Goal: Information Seeking & Learning: Find specific fact

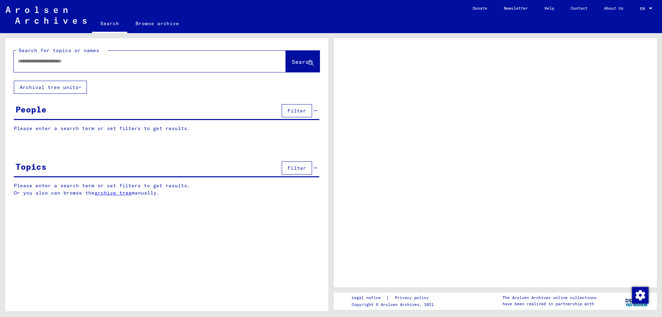
click at [219, 61] on input "text" at bounding box center [144, 61] width 252 height 7
click at [219, 60] on input "text" at bounding box center [144, 61] width 252 height 7
type input "******"
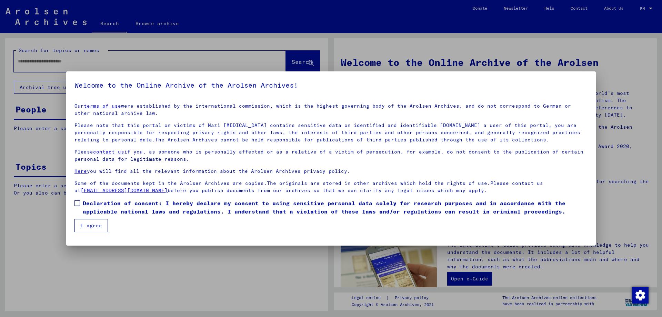
click at [84, 103] on link "terms of use" at bounding box center [102, 106] width 37 height 6
click at [87, 206] on span "Declaration of consent: I hereby declare my consent to using sensitive personal…" at bounding box center [335, 207] width 505 height 17
click at [89, 226] on button "I agree" at bounding box center [91, 225] width 33 height 13
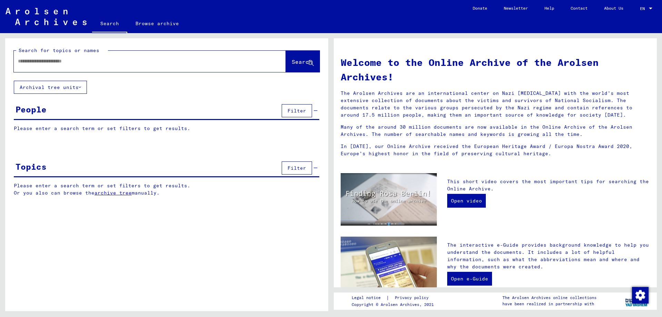
click at [218, 70] on div at bounding box center [150, 61] width 272 height 21
click at [219, 63] on input "text" at bounding box center [141, 61] width 247 height 7
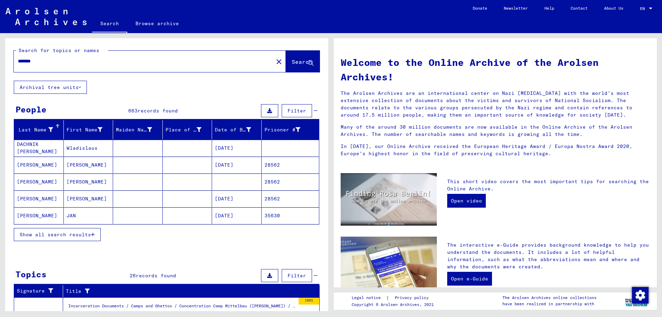
click at [74, 239] on button "Show all search results" at bounding box center [57, 234] width 87 height 13
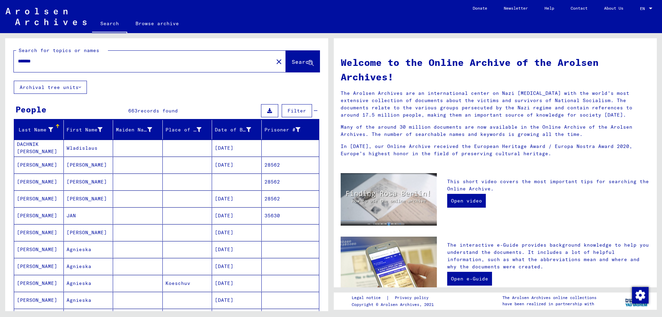
drag, startPoint x: 35, startPoint y: 57, endPoint x: 0, endPoint y: 59, distance: 35.3
click at [18, 58] on input "*******" at bounding box center [141, 61] width 247 height 7
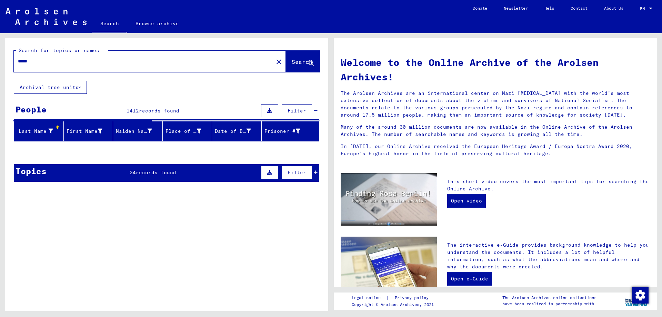
drag, startPoint x: 41, startPoint y: 62, endPoint x: 0, endPoint y: 61, distance: 40.7
click at [18, 61] on input "*****" at bounding box center [141, 61] width 247 height 7
type input "******"
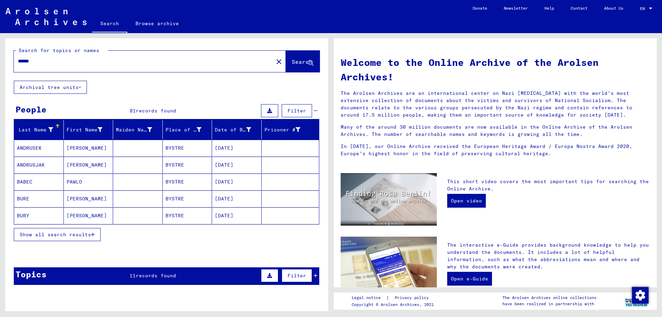
click at [49, 226] on div "Show all search results" at bounding box center [167, 235] width 306 height 20
click at [52, 233] on span "Show all search results" at bounding box center [55, 235] width 71 height 6
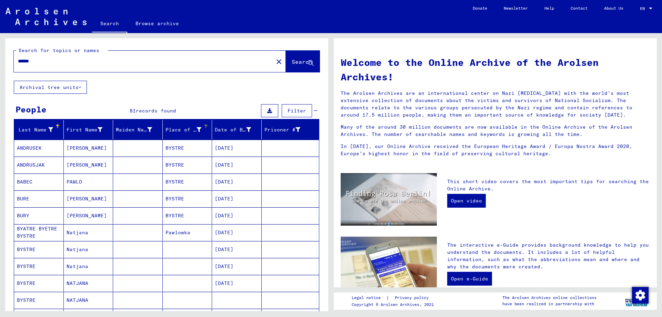
click at [183, 127] on div "Place of Birth" at bounding box center [184, 129] width 36 height 7
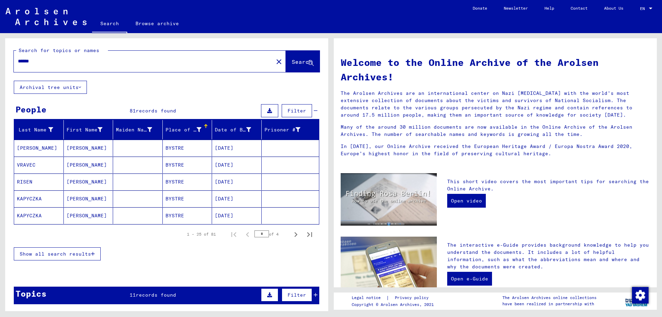
click at [71, 249] on button "Show all search results" at bounding box center [57, 253] width 87 height 13
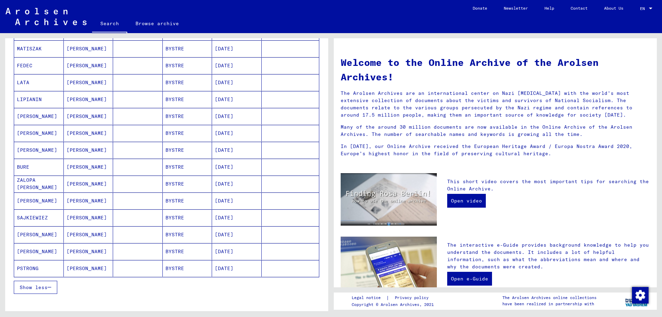
drag, startPoint x: 119, startPoint y: 165, endPoint x: 122, endPoint y: 190, distance: 25.0
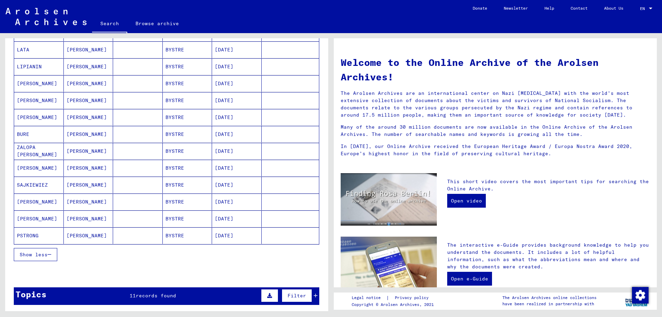
scroll to position [335, 0]
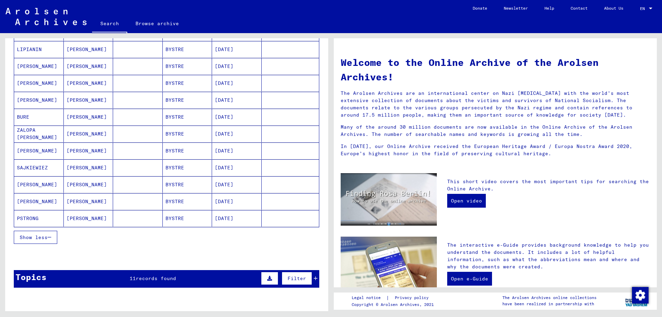
click at [47, 238] on span "Show less" at bounding box center [34, 237] width 28 height 6
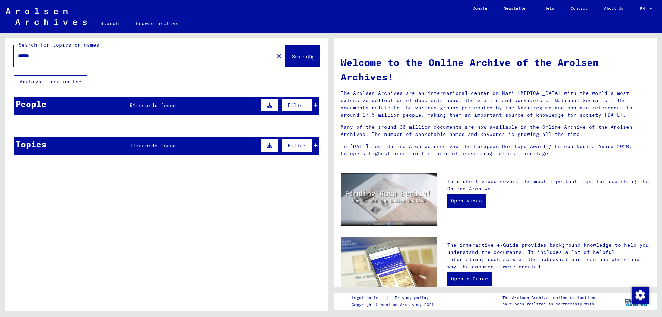
scroll to position [0, 0]
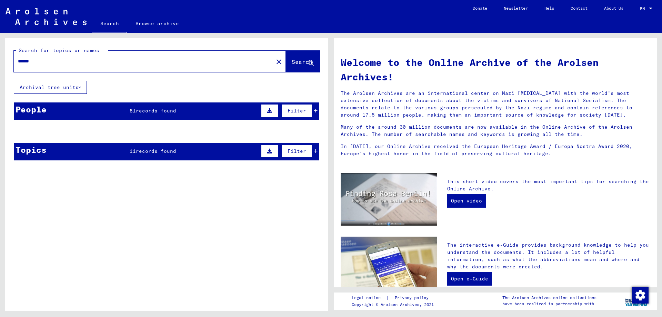
click at [160, 112] on span "records found" at bounding box center [156, 111] width 40 height 6
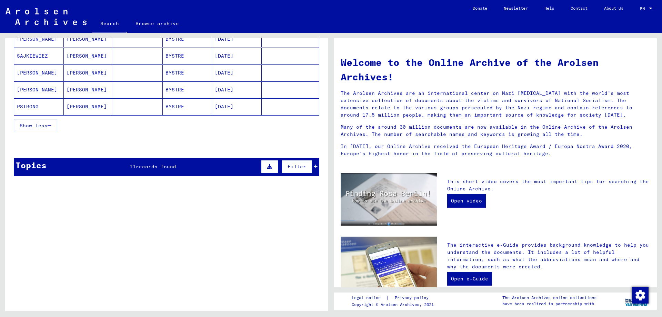
drag, startPoint x: 117, startPoint y: 93, endPoint x: 121, endPoint y: 123, distance: 30.7
click at [121, 98] on mat-cell at bounding box center [138, 89] width 50 height 17
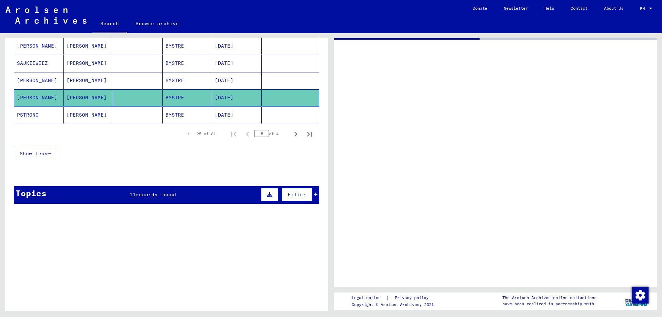
scroll to position [454, 0]
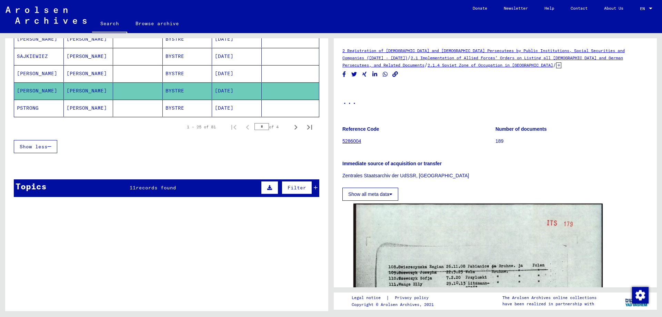
click at [120, 144] on div "Show less" at bounding box center [167, 147] width 306 height 20
click at [293, 127] on icon "Next page" at bounding box center [296, 127] width 10 height 10
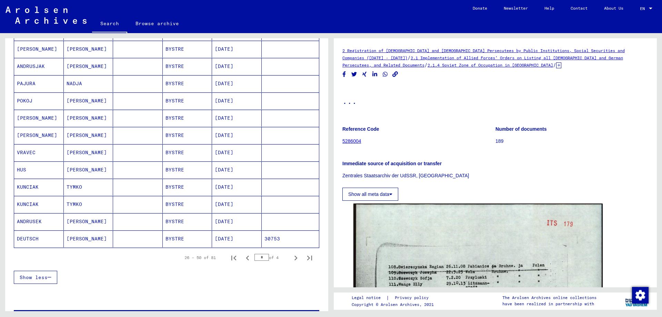
scroll to position [373, 0]
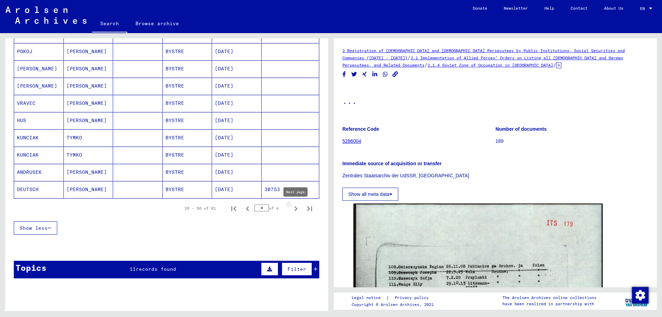
click at [295, 209] on icon "Next page" at bounding box center [296, 209] width 10 height 10
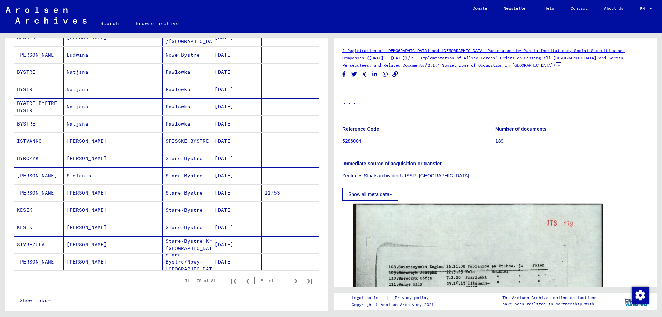
scroll to position [335, 0]
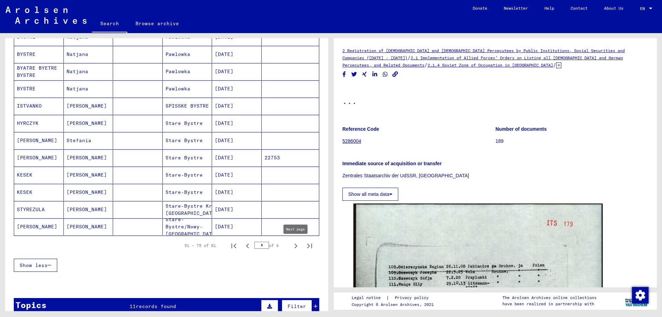
click at [294, 246] on icon "Next page" at bounding box center [296, 246] width 10 height 10
type input "*"
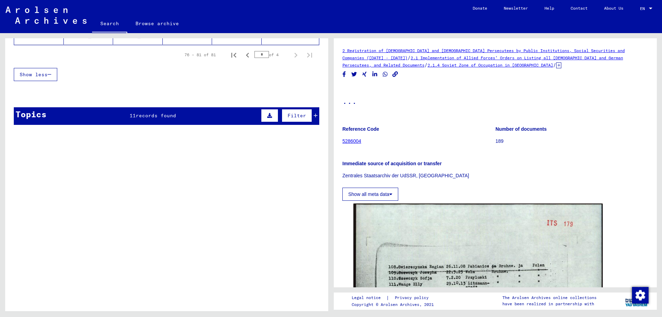
scroll to position [12, 0]
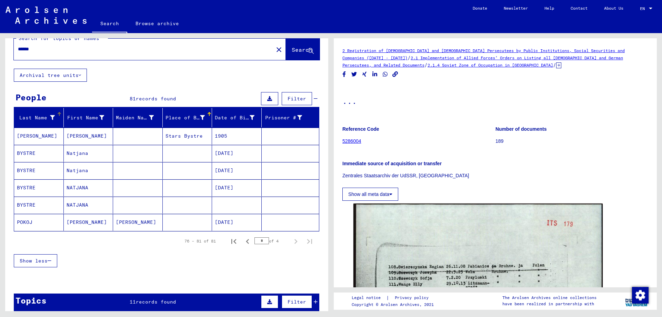
click at [44, 114] on div "Last Name" at bounding box center [36, 117] width 38 height 7
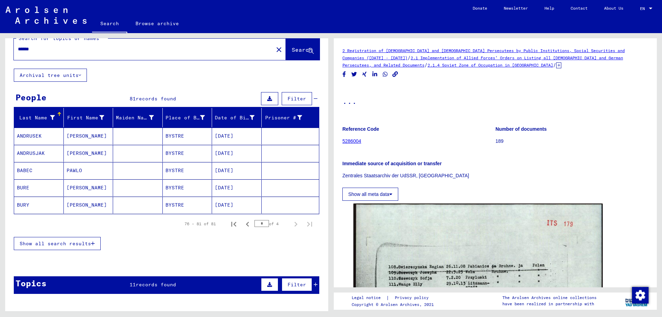
click at [44, 115] on div "Last Name" at bounding box center [36, 117] width 38 height 7
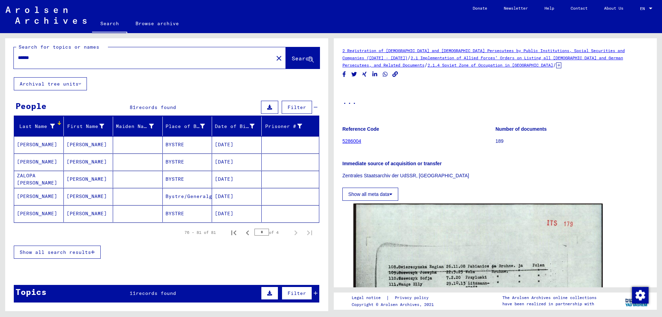
scroll to position [0, 0]
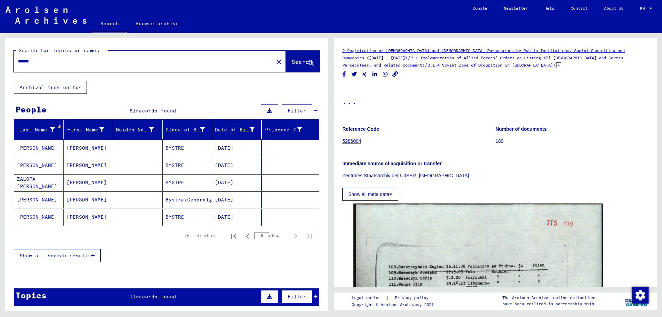
drag, startPoint x: 54, startPoint y: 63, endPoint x: 0, endPoint y: 59, distance: 54.3
click at [18, 59] on input "******" at bounding box center [144, 61] width 252 height 7
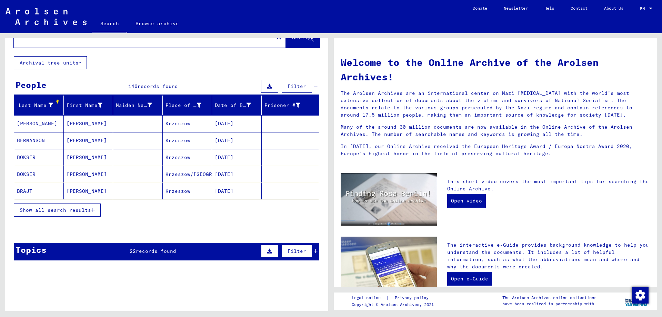
scroll to position [37, 0]
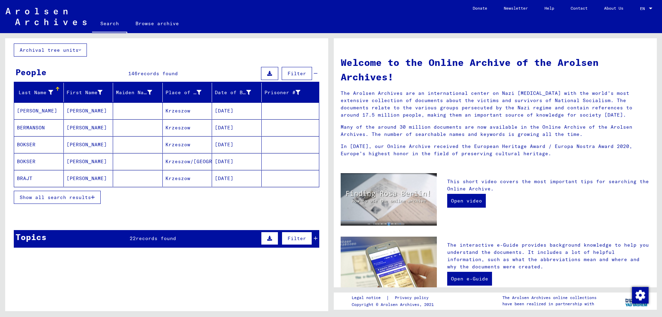
click at [179, 229] on div "Search for topics or names ******** close Search Archival tree units People 146…" at bounding box center [166, 127] width 323 height 252
drag, startPoint x: 179, startPoint y: 235, endPoint x: 181, endPoint y: 223, distance: 12.1
click at [179, 235] on div "Topics 22 records found Filter" at bounding box center [167, 239] width 306 height 18
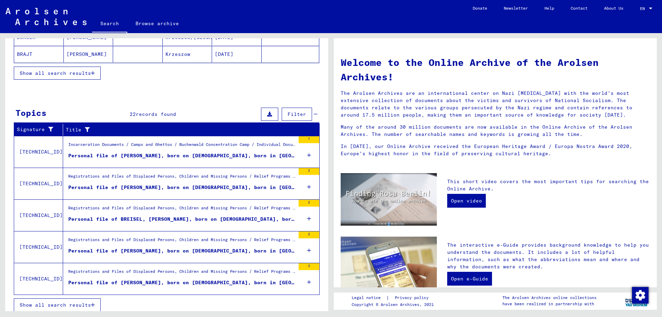
scroll to position [166, 0]
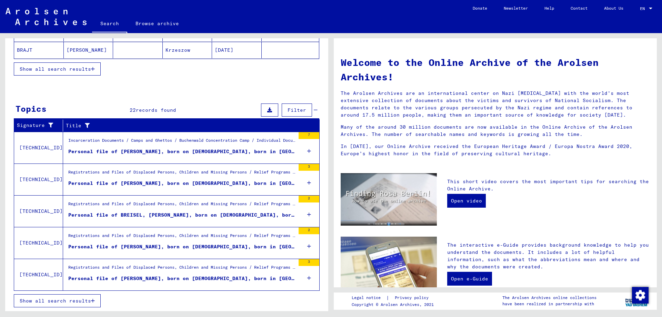
click at [82, 304] on button "Show all search results" at bounding box center [57, 300] width 87 height 13
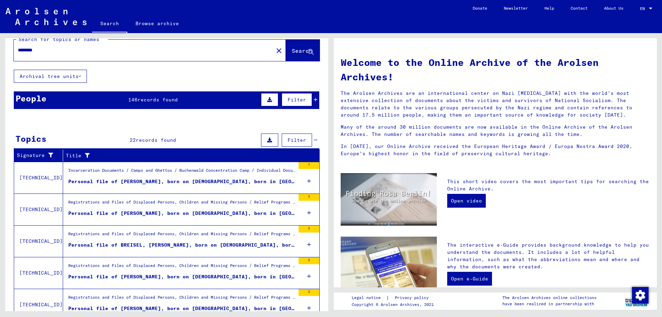
scroll to position [0, 0]
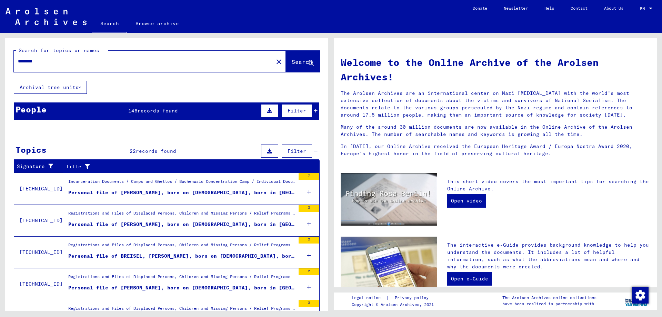
drag, startPoint x: 85, startPoint y: 81, endPoint x: 82, endPoint y: 64, distance: 17.2
drag, startPoint x: 114, startPoint y: 106, endPoint x: 113, endPoint y: 110, distance: 4.3
click at [114, 107] on div "People 146 records found Filter" at bounding box center [167, 111] width 306 height 18
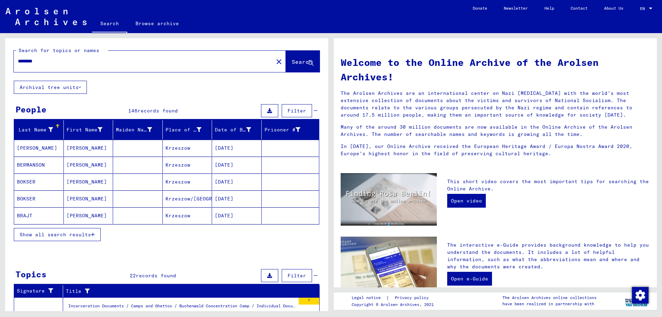
drag, startPoint x: 69, startPoint y: 64, endPoint x: 0, endPoint y: -30, distance: 116.6
click at [18, 58] on input "********" at bounding box center [141, 61] width 247 height 7
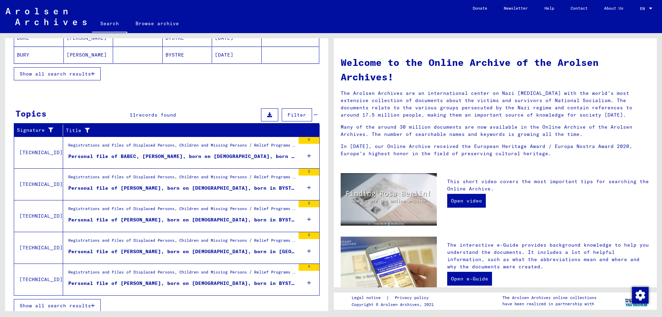
scroll to position [166, 0]
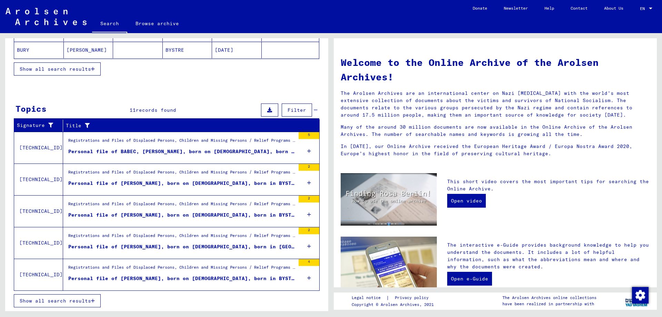
click at [84, 299] on span "Show all search results" at bounding box center [55, 301] width 71 height 6
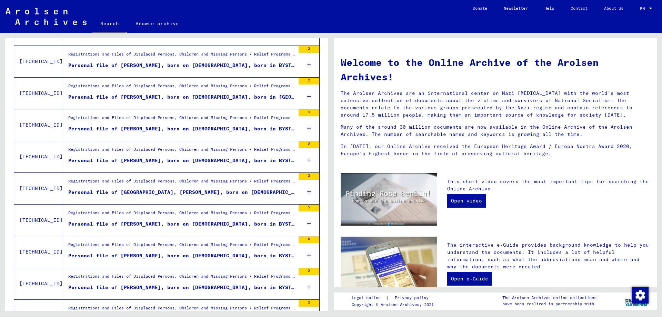
scroll to position [240, 0]
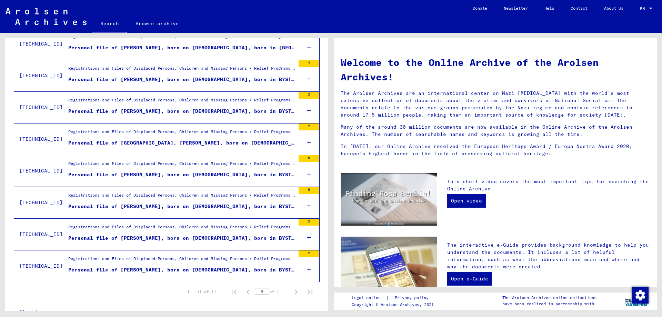
click at [152, 237] on div "Personal file of SZADY, EDWARD, born on 24-Aug-1927, born in BYSTRE" at bounding box center [181, 238] width 227 height 7
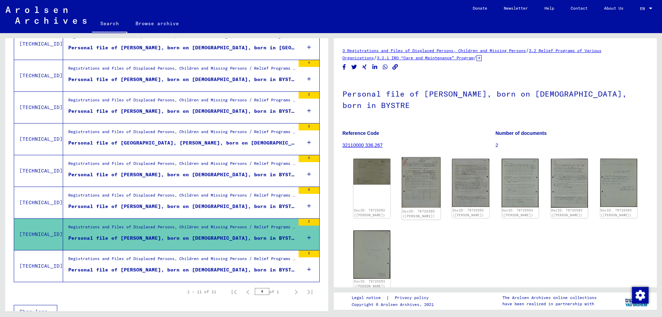
click at [435, 175] on img at bounding box center [421, 182] width 39 height 50
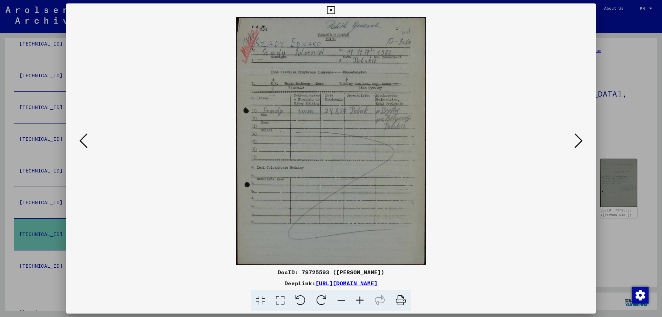
click at [353, 108] on img at bounding box center [331, 141] width 483 height 248
drag, startPoint x: 381, startPoint y: 95, endPoint x: 385, endPoint y: 95, distance: 4.1
click at [574, 129] on div at bounding box center [331, 141] width 530 height 248
click at [575, 136] on button at bounding box center [579, 141] width 12 height 20
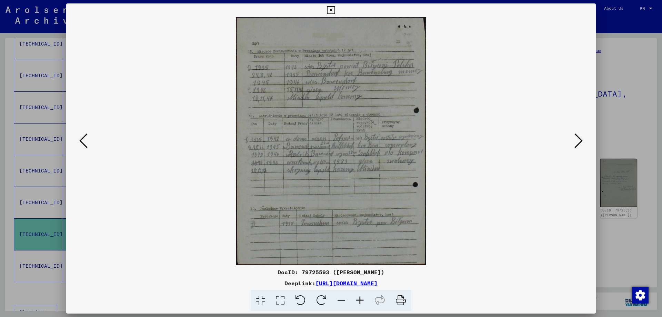
click at [575, 136] on icon at bounding box center [579, 140] width 8 height 17
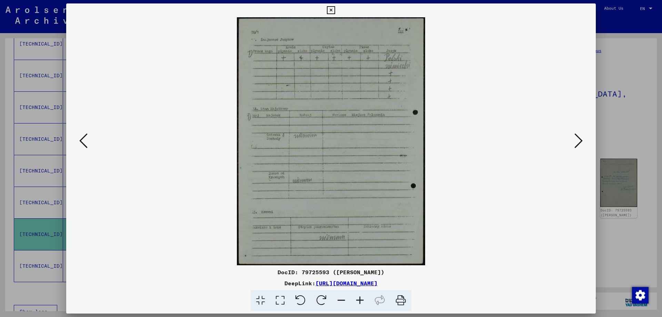
click at [575, 136] on icon at bounding box center [579, 140] width 8 height 17
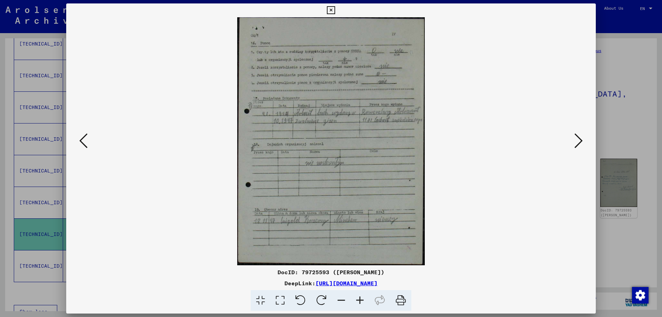
click at [575, 136] on icon at bounding box center [579, 140] width 8 height 17
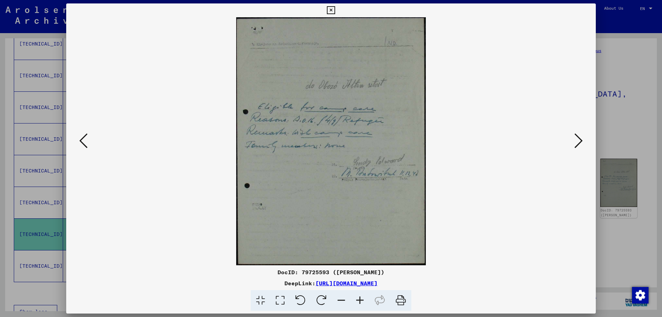
click at [575, 136] on icon at bounding box center [579, 140] width 8 height 17
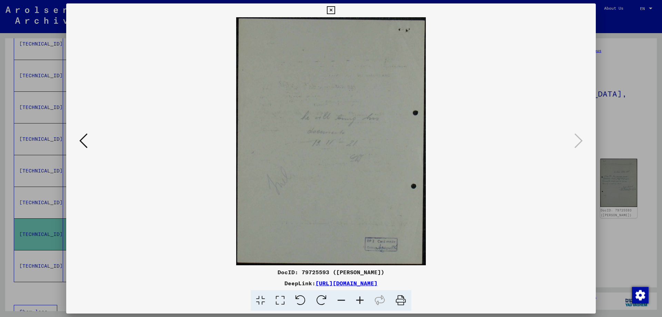
click at [607, 128] on div at bounding box center [331, 158] width 662 height 317
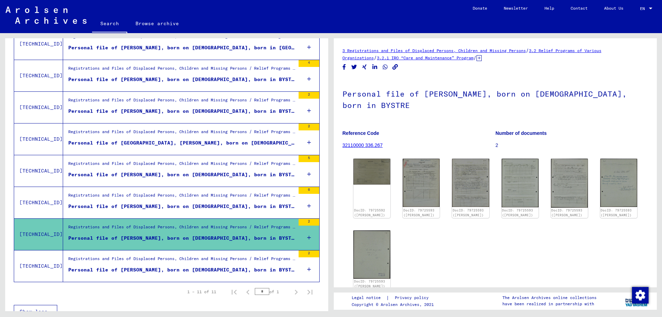
scroll to position [251, 0]
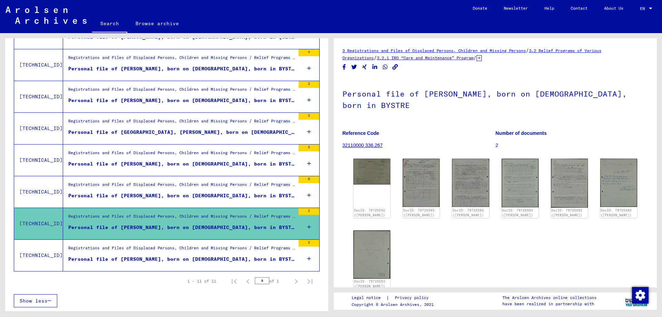
click at [214, 263] on figure "Personal file of VRAVEC, MICHAL, born on 11-Feb-1928, born in BYSTRE" at bounding box center [181, 261] width 227 height 10
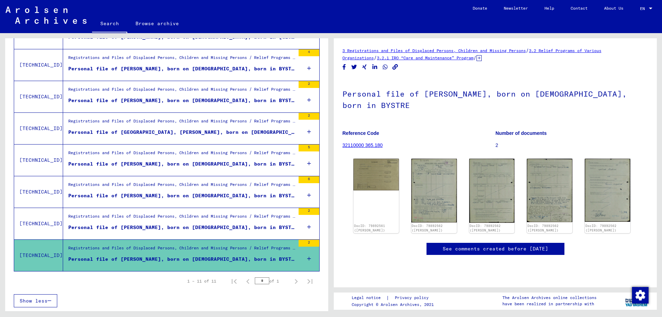
click at [223, 200] on figure "Personal file of SAJKIEWICZ, MICHAL, born on 18-Nov-1926, born in BYSTRE" at bounding box center [181, 197] width 227 height 10
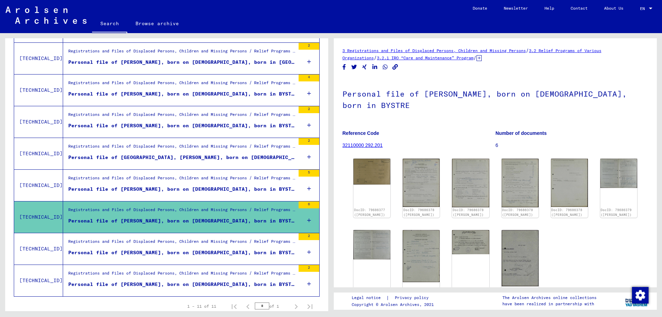
scroll to position [214, 0]
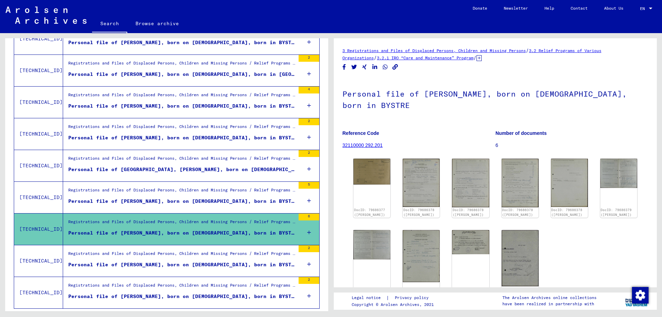
click at [174, 208] on div "Registrations and Files of Displaced Persons, Children and Missing Persons / Re…" at bounding box center [179, 197] width 232 height 31
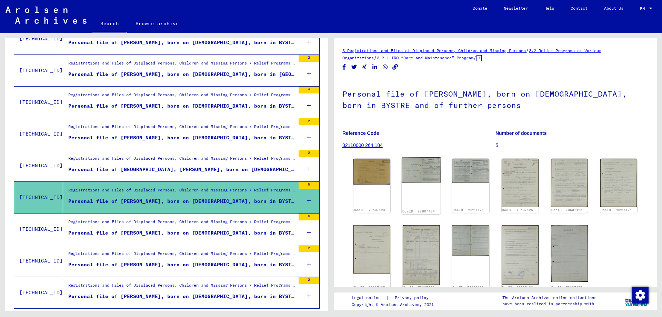
click at [417, 165] on img at bounding box center [421, 170] width 39 height 26
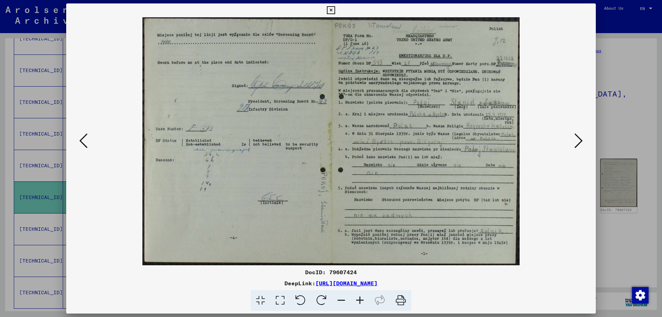
click at [82, 141] on icon at bounding box center [83, 140] width 8 height 17
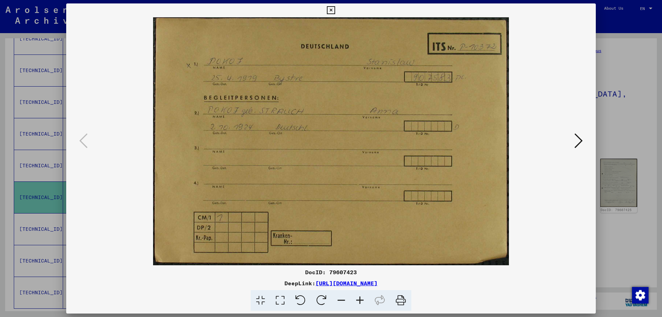
click at [37, 135] on div at bounding box center [331, 158] width 662 height 317
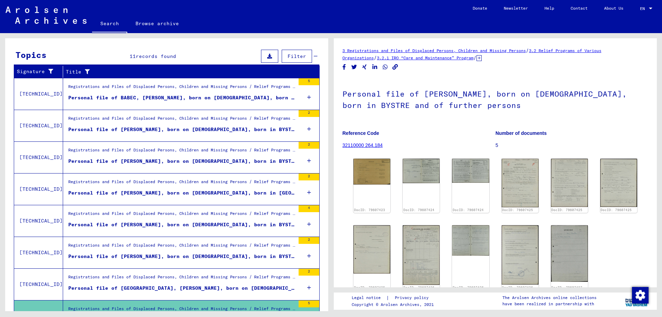
drag, startPoint x: 158, startPoint y: 191, endPoint x: 119, endPoint y: 206, distance: 41.7
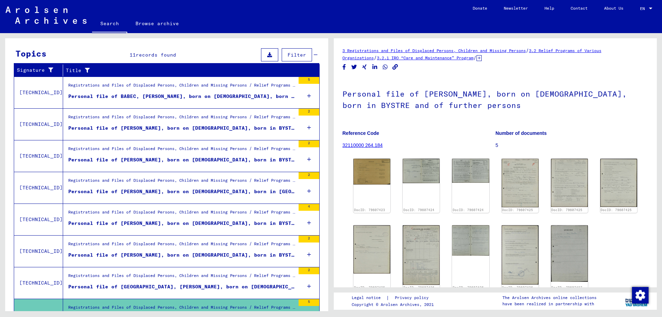
drag, startPoint x: 0, startPoint y: 206, endPoint x: 0, endPoint y: 7, distance: 198.4
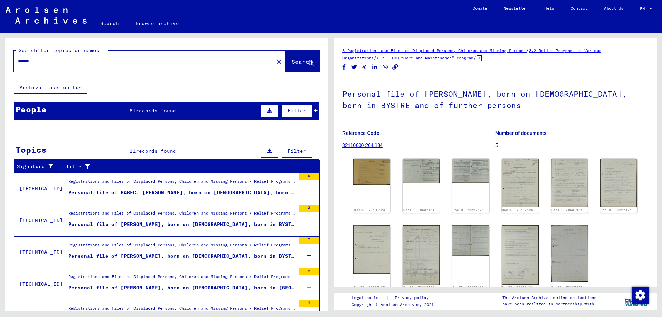
drag, startPoint x: 119, startPoint y: 63, endPoint x: 111, endPoint y: 59, distance: 8.8
click at [115, 61] on div "******" at bounding box center [142, 61] width 256 height 16
drag, startPoint x: 111, startPoint y: 59, endPoint x: 0, endPoint y: 23, distance: 116.9
click at [18, 58] on input "******" at bounding box center [144, 61] width 252 height 7
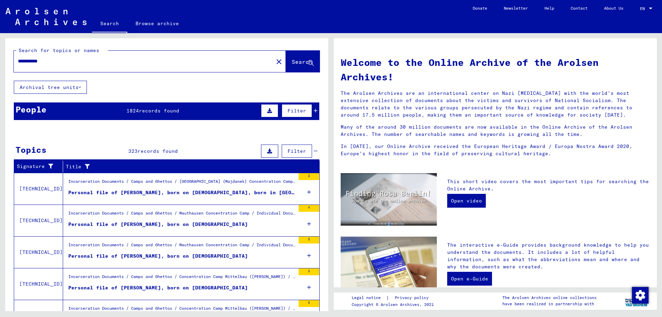
type input "**********"
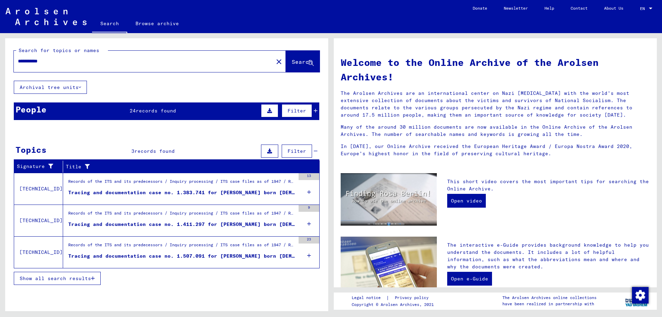
click at [167, 110] on span "records found" at bounding box center [156, 111] width 40 height 6
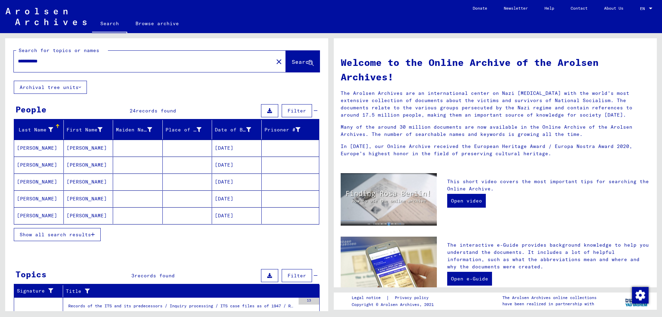
click at [81, 236] on span "Show all search results" at bounding box center [55, 235] width 71 height 6
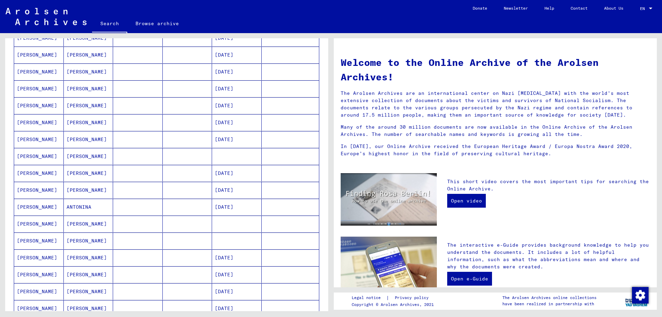
scroll to position [261, 0]
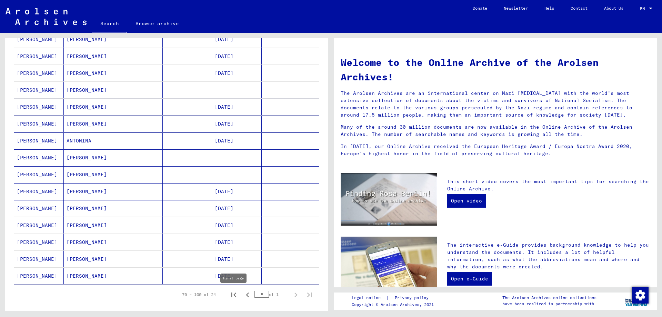
click at [236, 298] on icon "First page" at bounding box center [234, 295] width 10 height 10
type input "*"
click at [227, 175] on mat-cell at bounding box center [237, 174] width 50 height 17
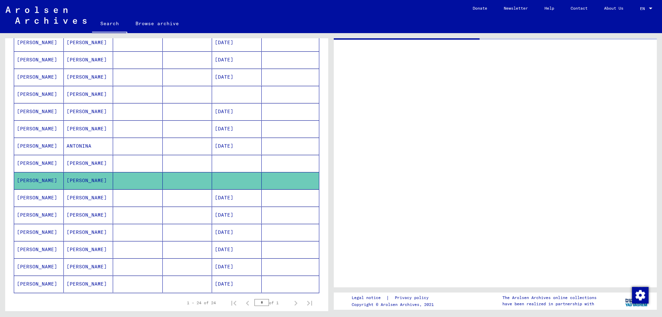
scroll to position [264, 0]
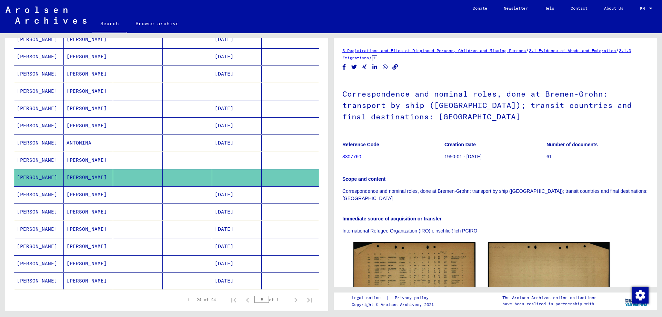
click at [221, 158] on mat-cell at bounding box center [237, 160] width 50 height 17
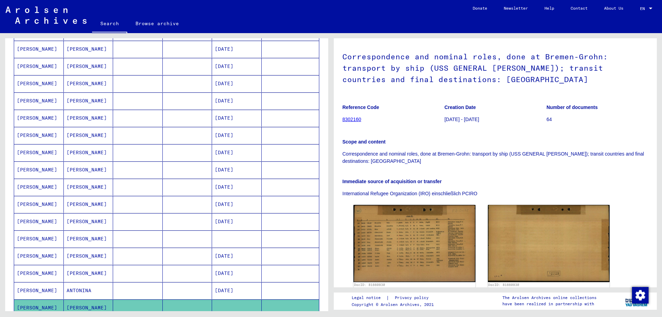
scroll to position [78, 0]
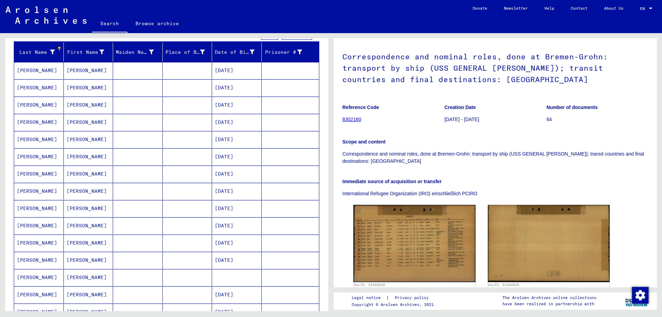
click at [206, 268] on mat-cell at bounding box center [188, 260] width 50 height 17
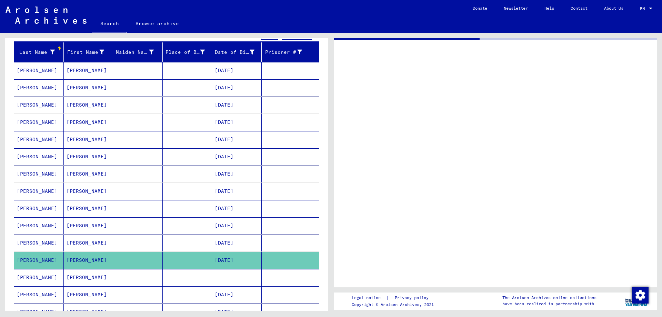
click at [206, 277] on mat-cell at bounding box center [188, 277] width 50 height 17
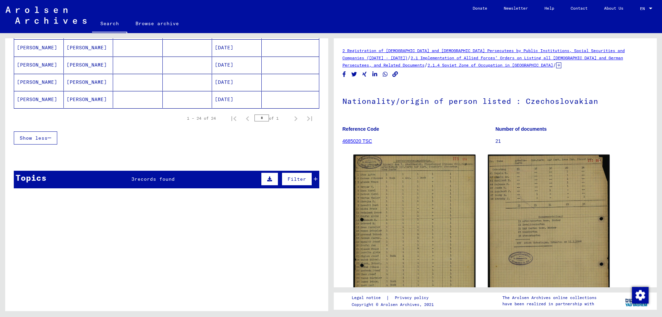
click at [158, 184] on div "Topics 3 records found Filter" at bounding box center [167, 180] width 306 height 18
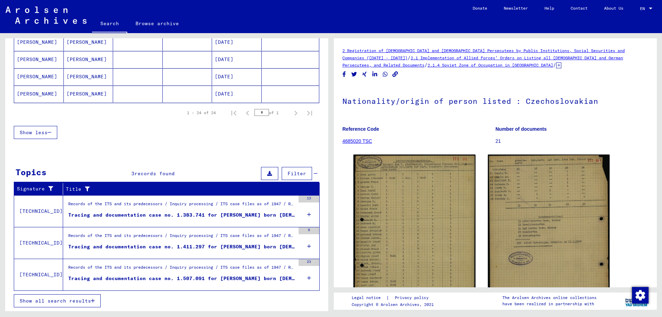
click at [151, 213] on div "Tracing and documentation case no. 1.383.741 for STEC, ANTONI born 14.07.1914" at bounding box center [181, 214] width 227 height 7
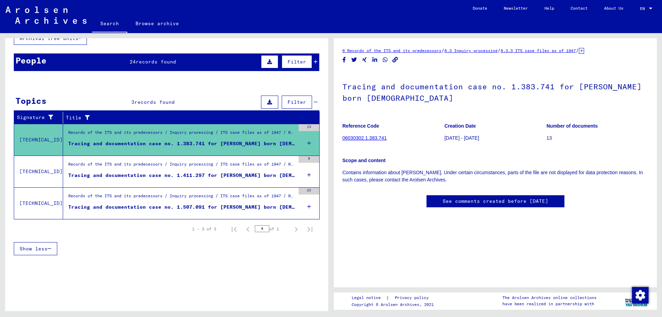
drag, startPoint x: 155, startPoint y: 207, endPoint x: 159, endPoint y: 197, distance: 11.0
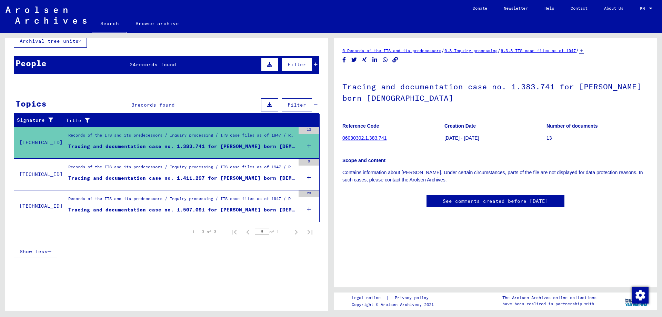
click at [160, 174] on figure "Records of the ITS and its predecessors / Inquiry processing / ITS case files a…" at bounding box center [181, 169] width 227 height 10
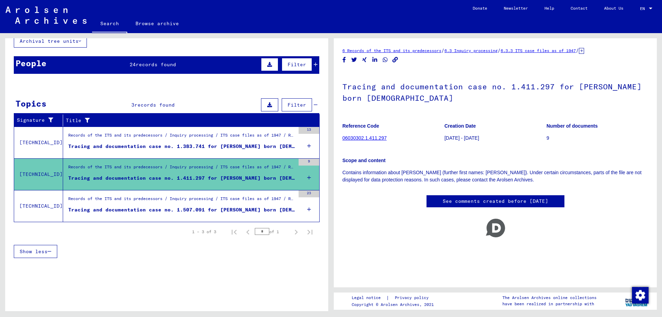
click at [153, 200] on div "Records of the ITS and its predecessors / Inquiry processing / ITS case files a…" at bounding box center [181, 201] width 227 height 10
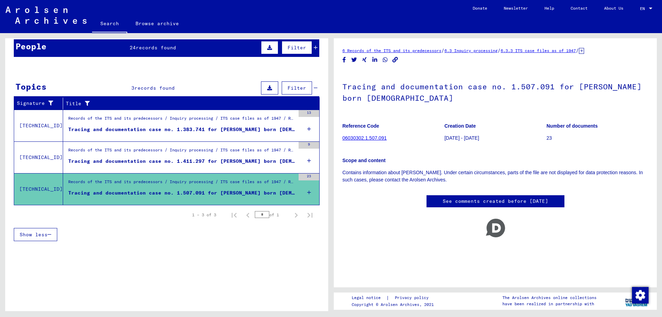
drag, startPoint x: 151, startPoint y: 203, endPoint x: 149, endPoint y: 218, distance: 15.0
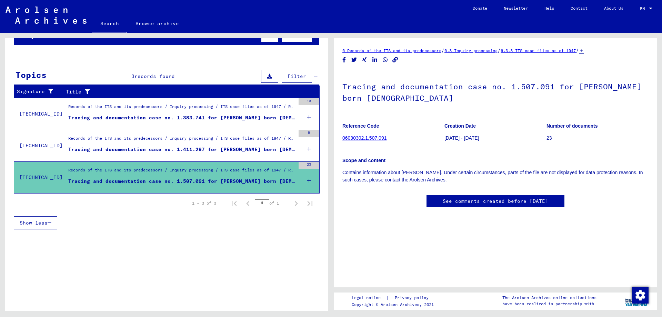
scroll to position [149, 0]
click at [86, 128] on mat-cell "Antoni" at bounding box center [89, 125] width 50 height 17
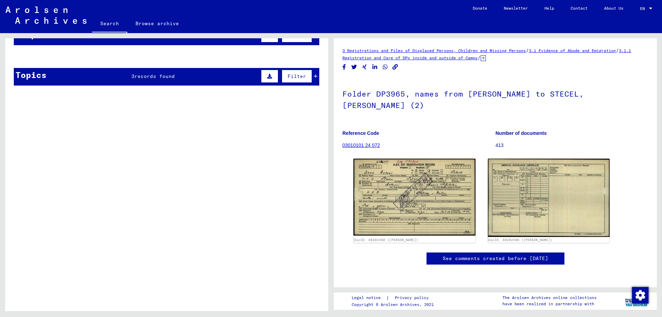
click at [184, 80] on mat-cell at bounding box center [188, 73] width 50 height 17
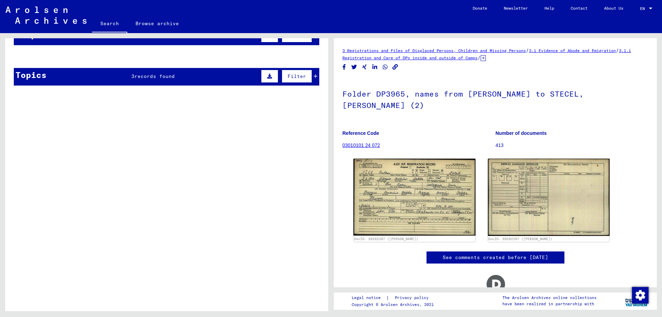
click at [177, 76] on mat-cell at bounding box center [188, 73] width 50 height 17
click at [170, 69] on mat-cell at bounding box center [188, 73] width 50 height 17
click at [162, 72] on mat-cell at bounding box center [138, 73] width 50 height 17
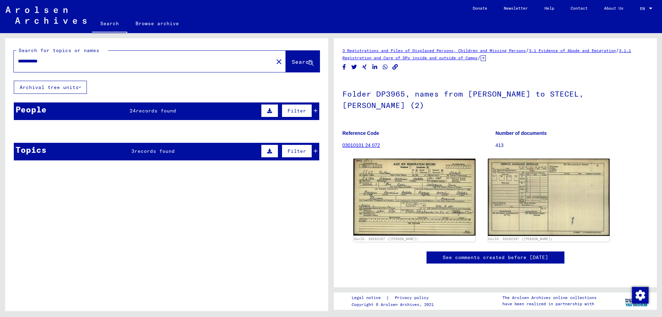
drag, startPoint x: 89, startPoint y: 62, endPoint x: 0, endPoint y: 68, distance: 89.6
click at [18, 65] on input "**********" at bounding box center [144, 61] width 252 height 7
type input "*********"
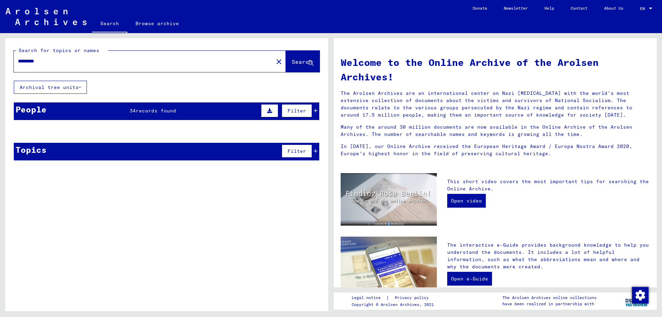
click at [118, 115] on div "People 34 records found Filter" at bounding box center [167, 111] width 306 height 18
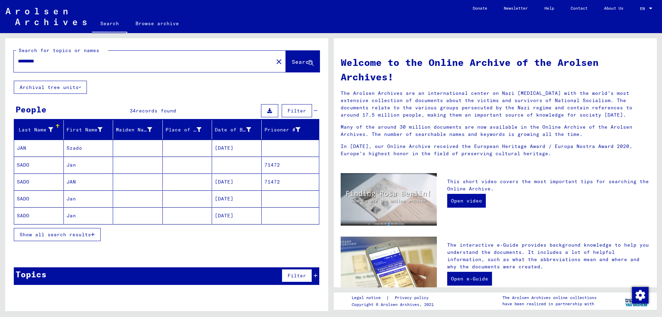
click at [70, 243] on div "Show all search results" at bounding box center [167, 235] width 306 height 20
click at [69, 231] on button "Show all search results" at bounding box center [57, 234] width 87 height 13
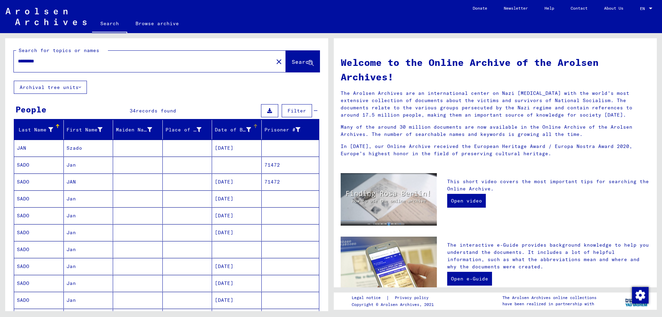
click at [250, 131] on div "Date of Birth" at bounding box center [233, 129] width 36 height 7
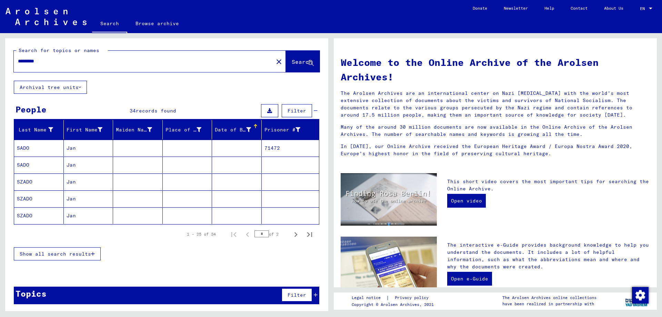
click at [255, 125] on div at bounding box center [256, 124] width 4 height 1
click at [246, 220] on mat-cell "06/15/1924" at bounding box center [237, 215] width 50 height 17
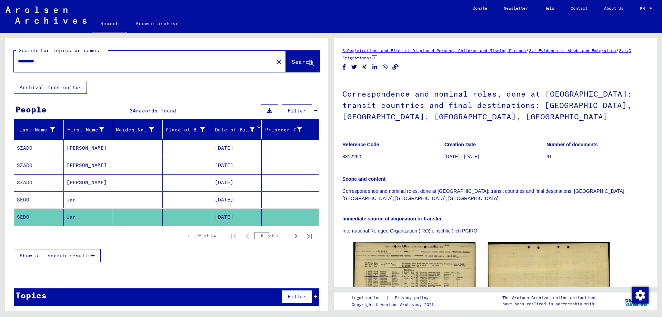
click at [53, 248] on div "Show all search results" at bounding box center [167, 256] width 306 height 20
click at [56, 256] on span "Show all search results" at bounding box center [55, 256] width 71 height 6
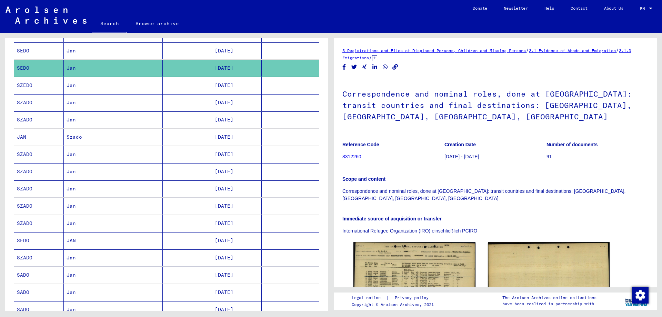
scroll to position [328, 0]
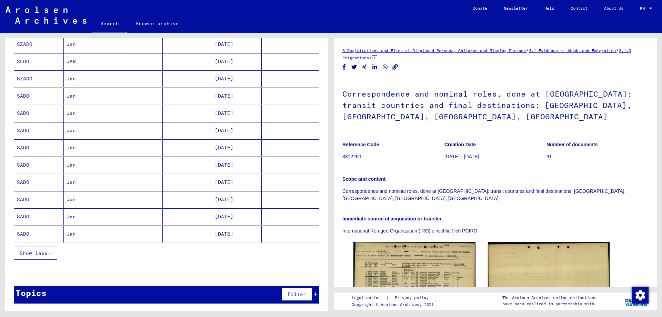
click at [147, 260] on div "Show less" at bounding box center [167, 253] width 306 height 20
click at [125, 226] on mat-cell at bounding box center [138, 234] width 50 height 17
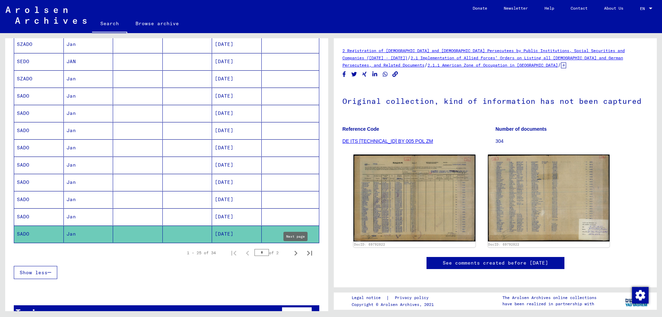
click at [293, 252] on icon "Next page" at bounding box center [296, 253] width 10 height 10
type input "*"
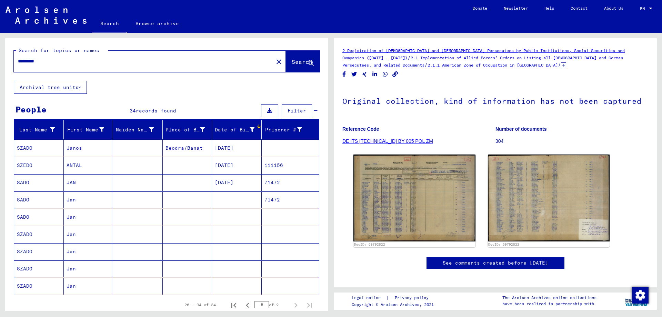
click at [82, 61] on input "*********" at bounding box center [144, 61] width 252 height 7
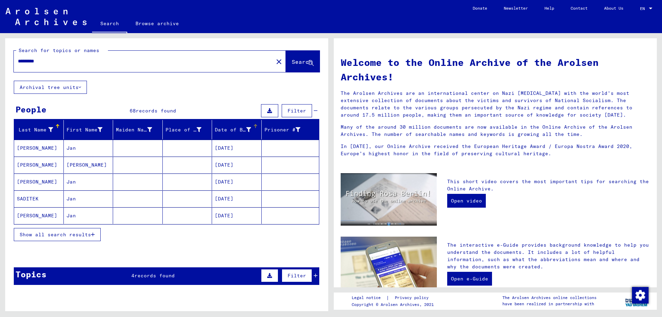
click at [228, 132] on div "Date of Birth" at bounding box center [233, 129] width 36 height 7
click at [180, 201] on mat-cell at bounding box center [188, 198] width 50 height 17
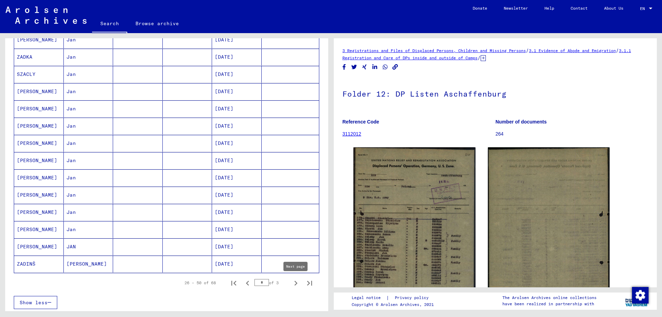
scroll to position [494, 0]
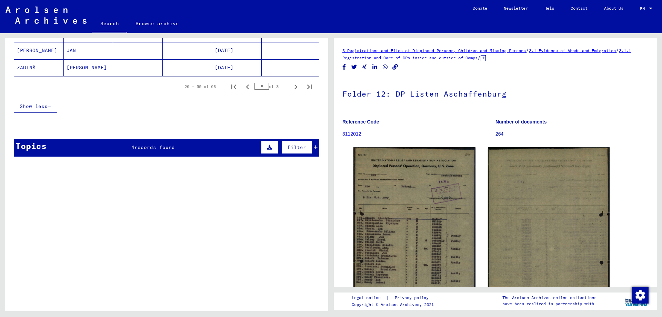
click at [158, 144] on div "4 records found" at bounding box center [152, 147] width 43 height 7
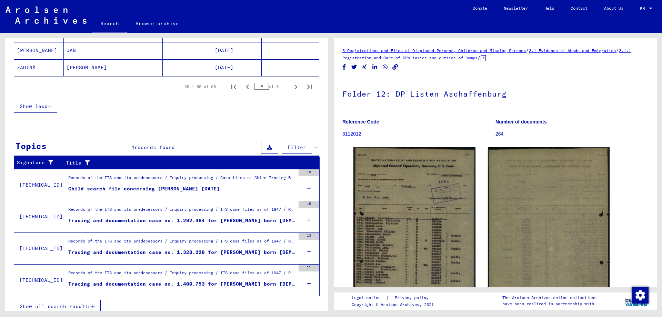
click at [219, 188] on figure "Child search file concerning SZADY JAN 1934-09-22" at bounding box center [181, 190] width 227 height 10
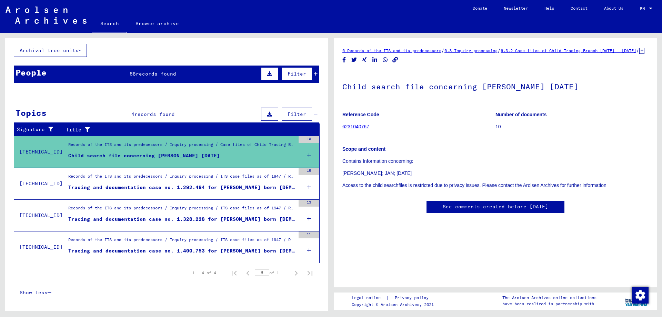
scroll to position [37, 0]
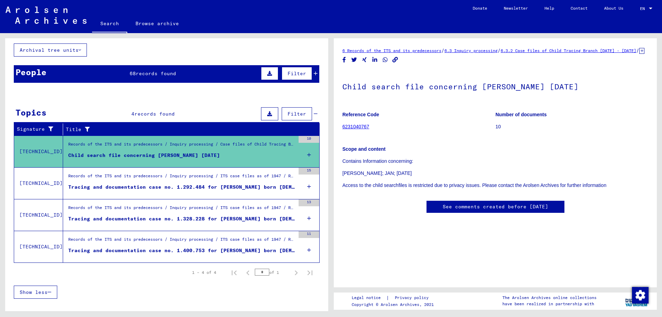
click at [139, 181] on div "Records of the ITS and its predecessors / Inquiry processing / ITS case files a…" at bounding box center [181, 178] width 227 height 10
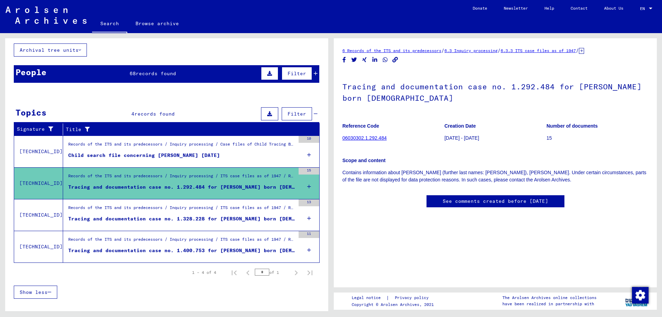
click at [158, 223] on figure "Tracing and documentation case no. 1.328.228 for SZADY, JAN born 17.09.1916" at bounding box center [181, 220] width 227 height 10
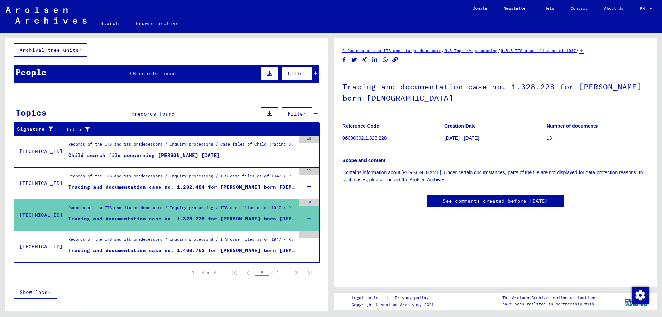
click at [164, 253] on div "Tracing and documentation case no. 1.400.753 for SZADY, JAN born 20.03.1915" at bounding box center [181, 250] width 227 height 7
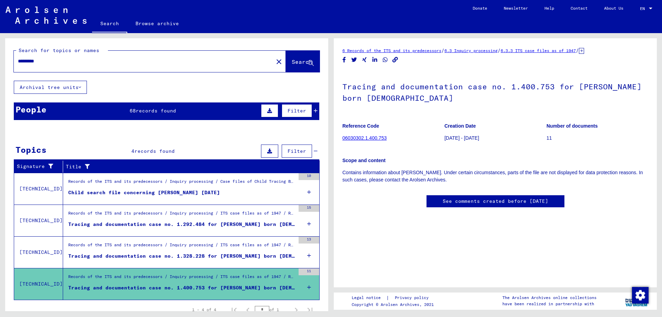
drag, startPoint x: 52, startPoint y: 61, endPoint x: 42, endPoint y: 63, distance: 10.4
click at [51, 61] on input "*********" at bounding box center [144, 61] width 252 height 7
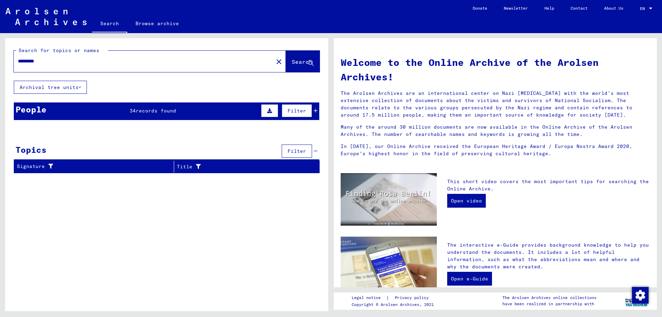
drag, startPoint x: 121, startPoint y: 62, endPoint x: 0, endPoint y: 8, distance: 132.5
click at [18, 58] on input "*********" at bounding box center [141, 61] width 247 height 7
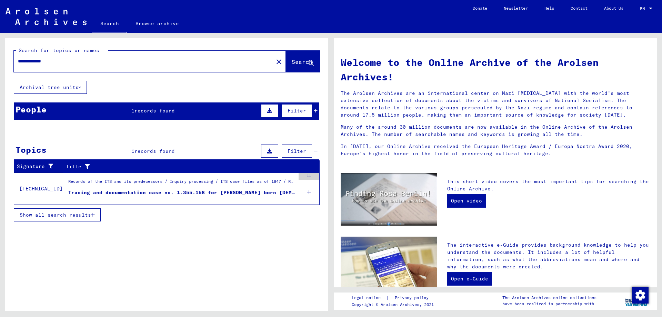
click at [147, 99] on div "**********" at bounding box center [166, 134] width 323 height 192
click at [175, 191] on div "Tracing and documentation case no. 1.355.158 for KUZIORA, PIOTR born 10.08.1924" at bounding box center [181, 192] width 227 height 7
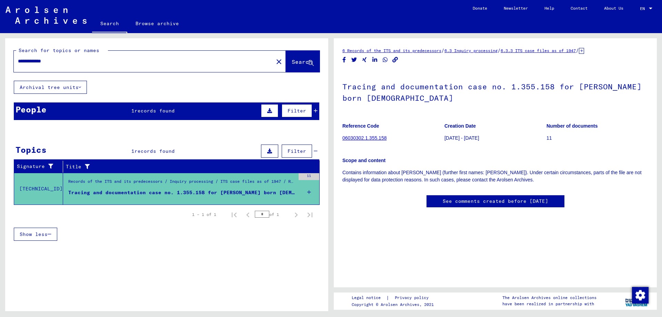
click at [202, 109] on div "People 1 records found Filter" at bounding box center [167, 111] width 306 height 18
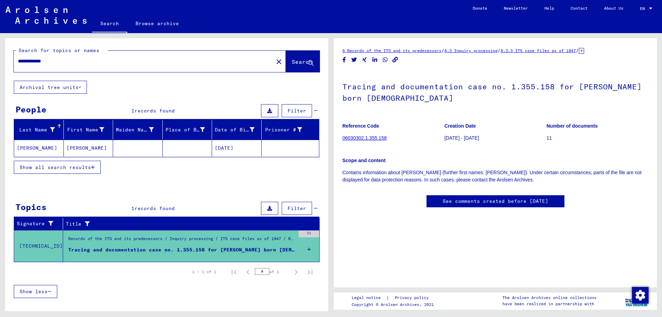
click at [63, 145] on mat-cell "KUZIORA" at bounding box center [39, 148] width 50 height 17
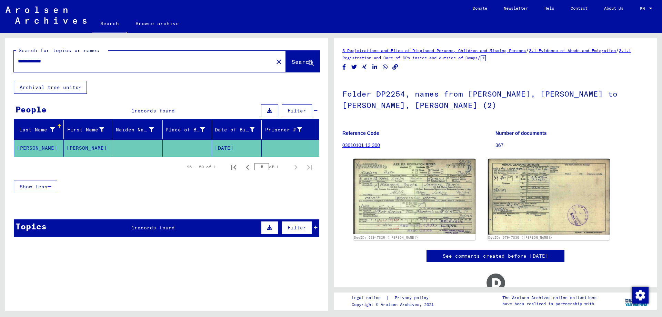
click at [180, 222] on div "Topics 1 records found Filter" at bounding box center [167, 228] width 306 height 18
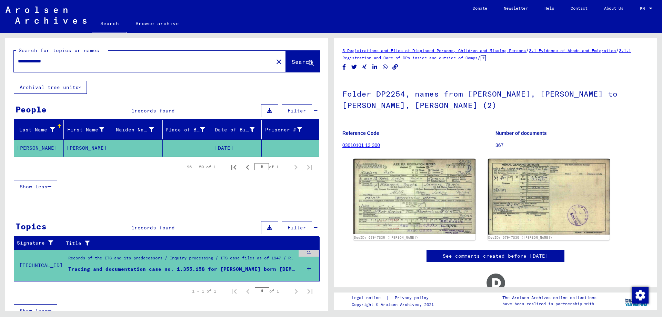
click at [173, 269] on div "Tracing and documentation case no. 1.355.158 for KUZIORA, PIOTR born 10.08.1924" at bounding box center [181, 269] width 227 height 7
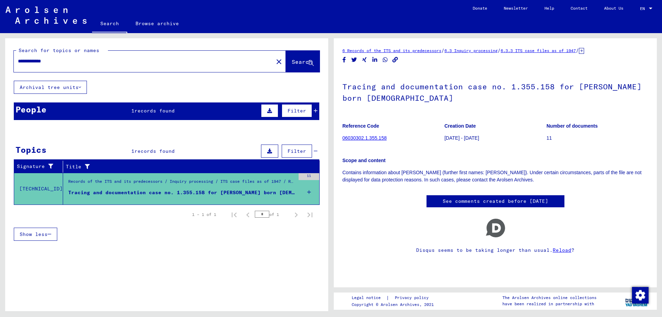
click at [409, 96] on h1 "Tracing and documentation case no. 1.355.158 for KUZIORA, PIOTR born 10.08.1924" at bounding box center [496, 92] width 306 height 42
click at [409, 108] on h1 "Tracing and documentation case no. 1.355.158 for KUZIORA, PIOTR born 10.08.1924" at bounding box center [496, 92] width 306 height 42
drag, startPoint x: 415, startPoint y: 183, endPoint x: 384, endPoint y: 128, distance: 63.3
click at [372, 159] on b "Scope and content" at bounding box center [364, 161] width 43 height 6
click at [207, 188] on figure "Records of the ITS and its predecessors / Inquiry processing / ITS case files a…" at bounding box center [181, 183] width 227 height 10
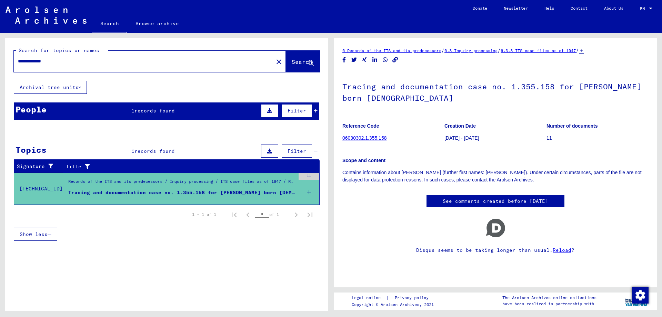
drag, startPoint x: 397, startPoint y: 92, endPoint x: 373, endPoint y: 81, distance: 26.7
click at [549, 137] on p "11" at bounding box center [598, 138] width 102 height 7
click at [94, 63] on input "**********" at bounding box center [144, 61] width 252 height 7
drag, startPoint x: 94, startPoint y: 61, endPoint x: 1, endPoint y: 46, distance: 94.0
click at [18, 58] on input "**********" at bounding box center [144, 61] width 252 height 7
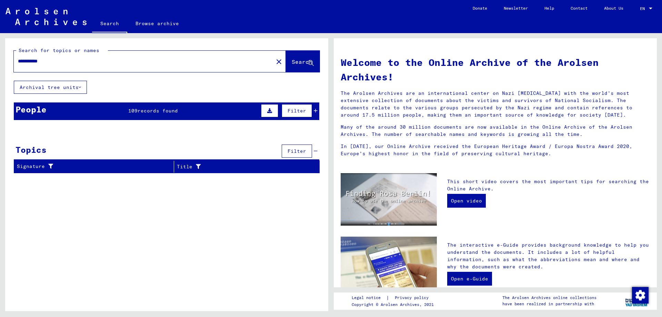
click at [108, 172] on mat-cell "KÄTHE AGNES FRANZISKA" at bounding box center [89, 165] width 50 height 17
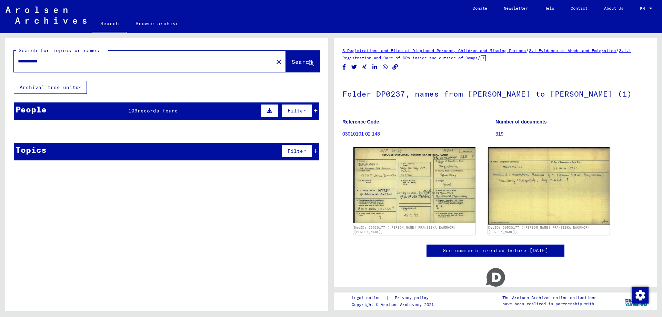
drag, startPoint x: 81, startPoint y: 60, endPoint x: 35, endPoint y: 57, distance: 46.0
click at [35, 58] on input "**********" at bounding box center [144, 61] width 252 height 7
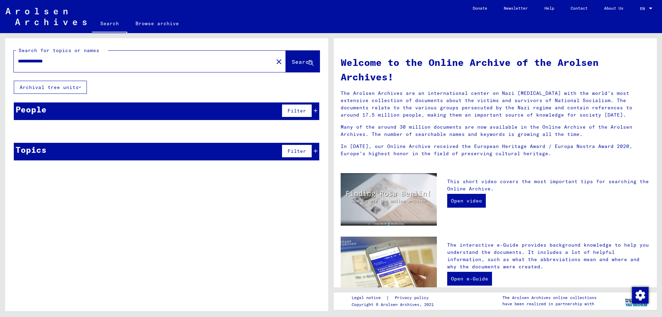
click at [151, 157] on div "Topics Filter" at bounding box center [167, 152] width 306 height 18
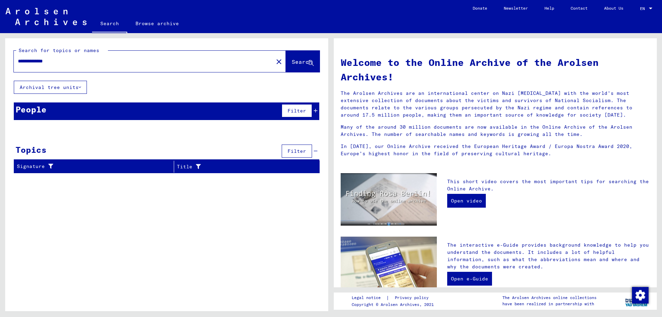
click at [153, 154] on div "Topics Filter" at bounding box center [167, 152] width 306 height 18
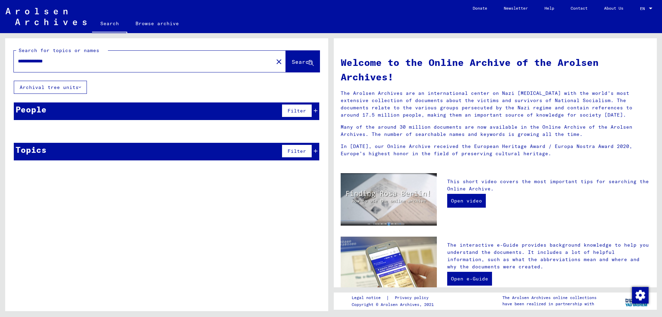
drag, startPoint x: 101, startPoint y: 67, endPoint x: 76, endPoint y: 61, distance: 25.6
click at [76, 61] on div "**********" at bounding box center [140, 61] width 252 height 16
drag, startPoint x: 76, startPoint y: 61, endPoint x: 0, endPoint y: 56, distance: 76.1
click at [18, 58] on input "**********" at bounding box center [141, 61] width 247 height 7
drag, startPoint x: 128, startPoint y: 62, endPoint x: 0, endPoint y: 42, distance: 129.9
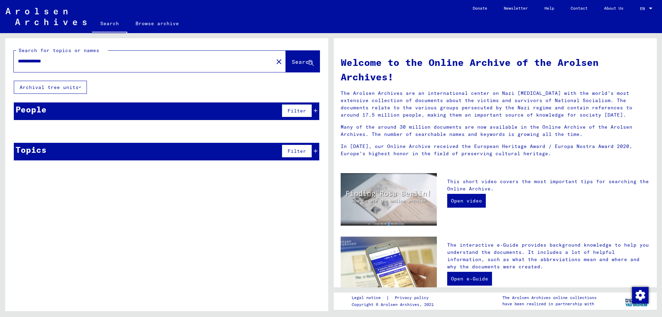
click at [18, 58] on input "**********" at bounding box center [141, 61] width 247 height 7
type input "**********"
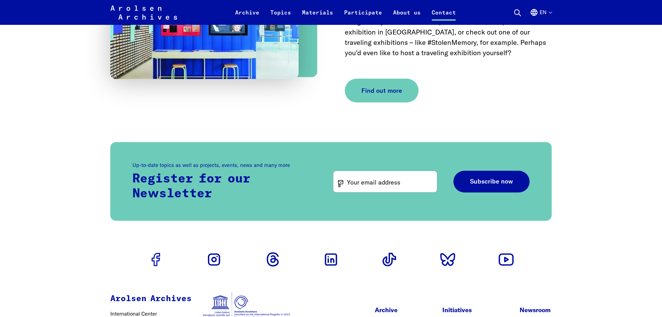
scroll to position [2123, 0]
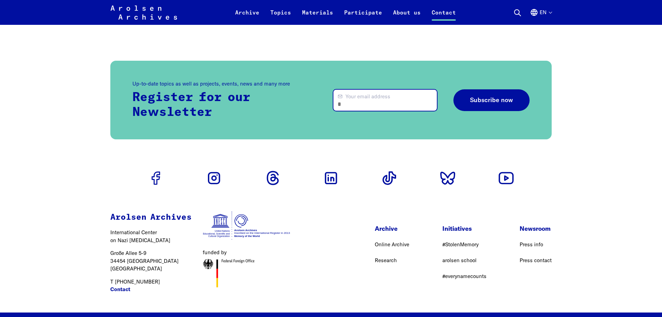
click at [395, 90] on input "Your email address" at bounding box center [386, 100] width 104 height 21
click at [248, 90] on p "Register for our Newsletter" at bounding box center [224, 105] width 185 height 30
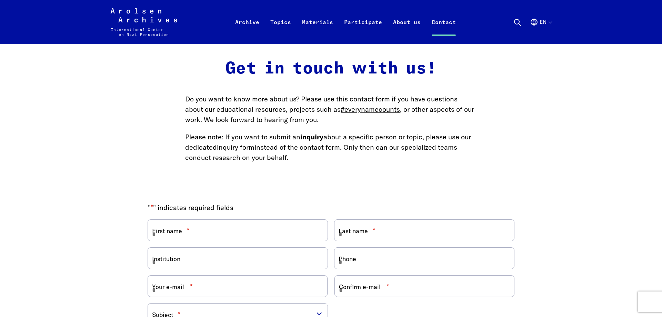
click at [242, 149] on link "inquiry form" at bounding box center [236, 147] width 38 height 9
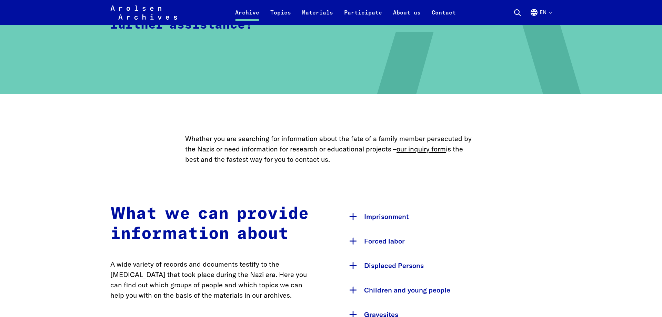
scroll to position [352, 0]
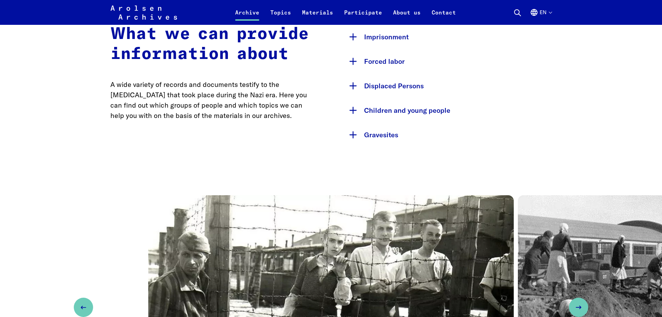
drag, startPoint x: 165, startPoint y: 98, endPoint x: 158, endPoint y: 100, distance: 6.9
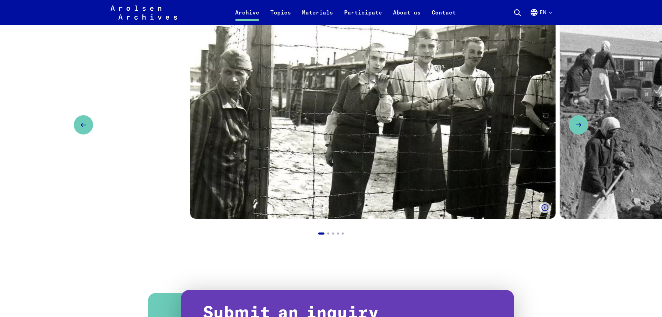
click at [298, 130] on img "1 / 5" at bounding box center [373, 116] width 366 height 206
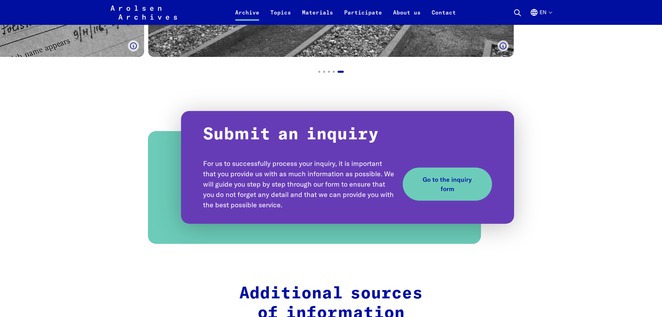
scroll to position [749, 0]
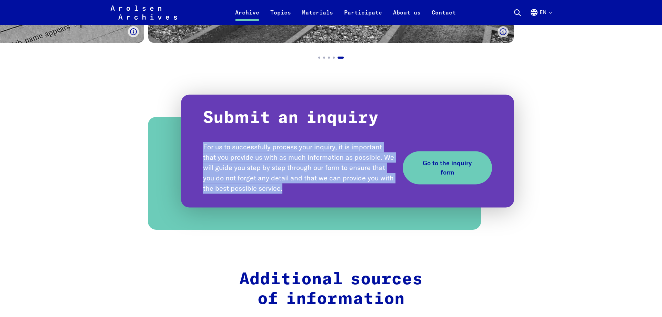
drag, startPoint x: 204, startPoint y: 146, endPoint x: 385, endPoint y: 190, distance: 187.0
click at [385, 190] on p "For us to successfully process your inquiry, it is important that you provide u…" at bounding box center [299, 168] width 193 height 52
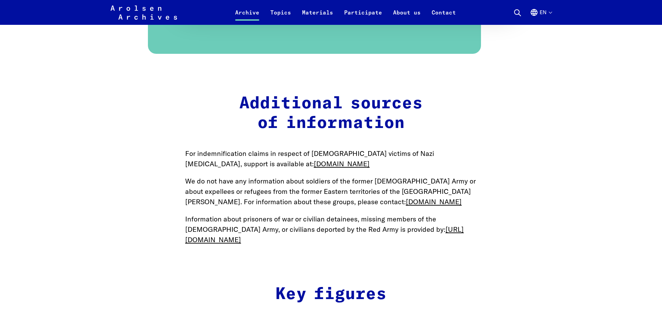
click at [168, 111] on main "Home Archive Inquiry Your inquiry to the archive If your search in our online a…" at bounding box center [331, 321] width 646 height 2404
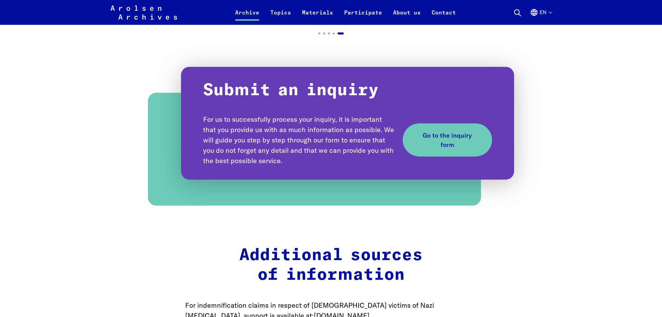
scroll to position [263, 0]
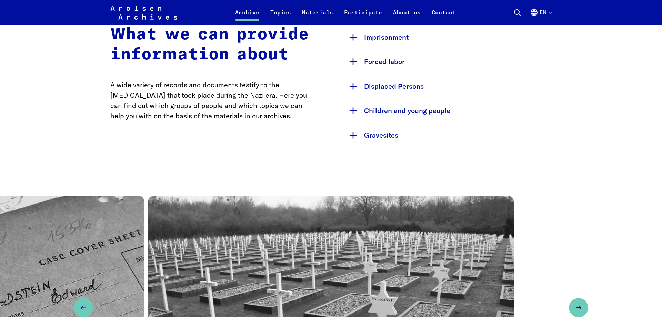
drag, startPoint x: 320, startPoint y: -29, endPoint x: 314, endPoint y: -39, distance: 11.6
